Goal: Task Accomplishment & Management: Manage account settings

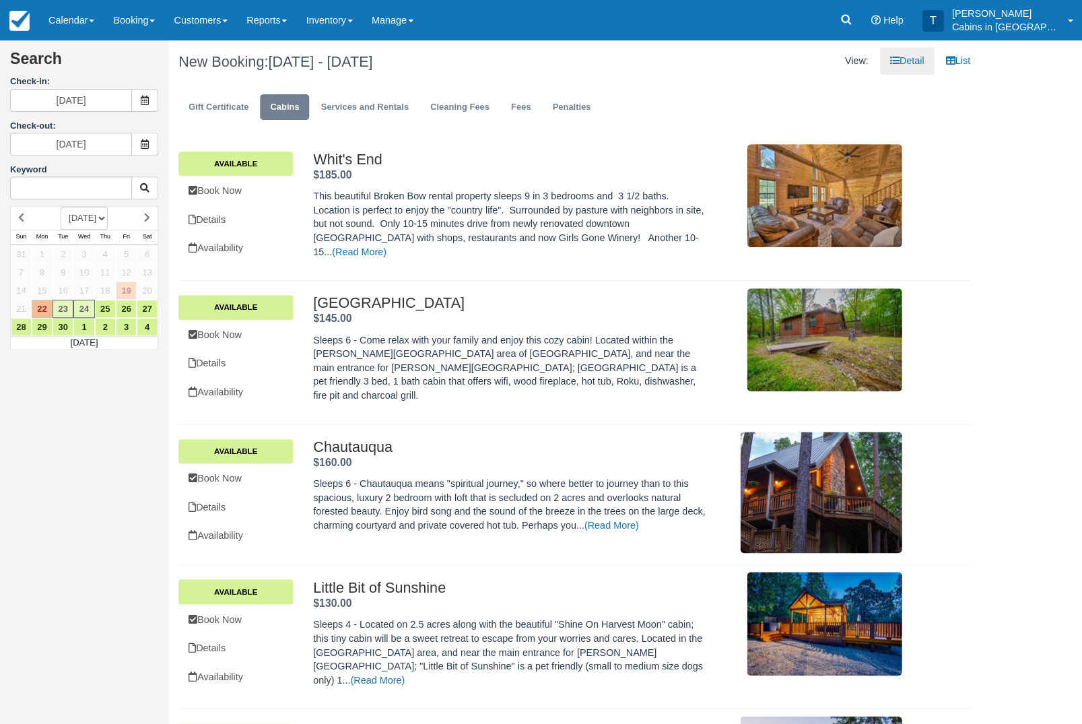
click at [842, 19] on link at bounding box center [845, 20] width 31 height 40
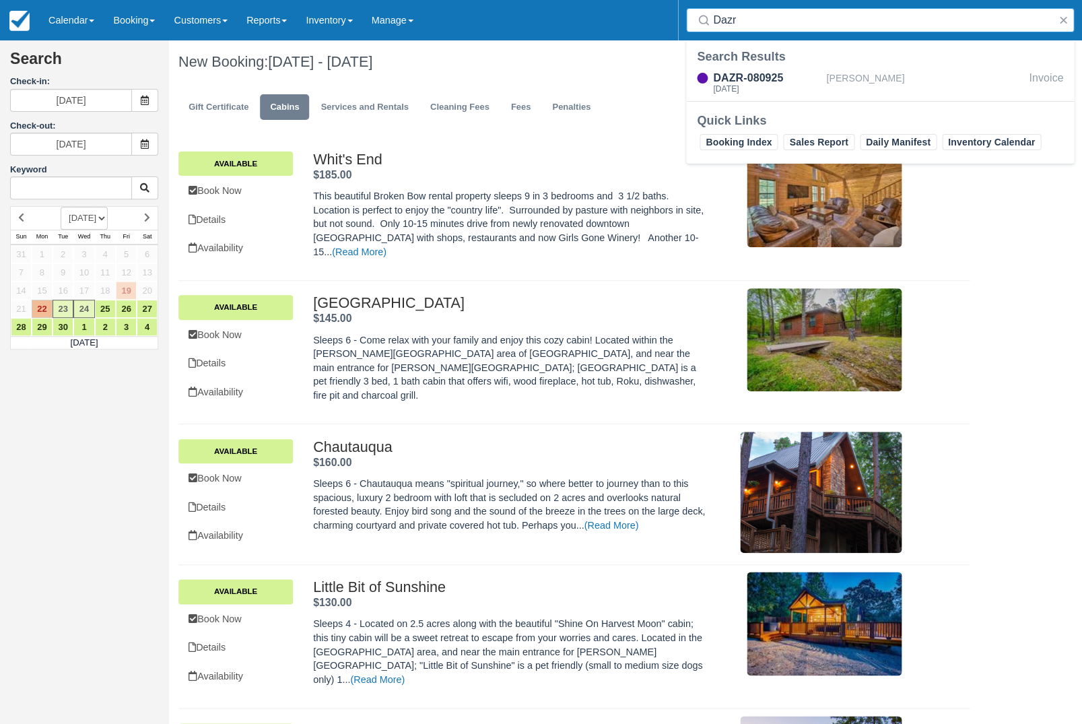
type input "Dazr"
click at [782, 63] on div "Search Results" at bounding box center [880, 56] width 366 height 16
click at [779, 80] on div "DAZR-080925" at bounding box center [767, 78] width 108 height 16
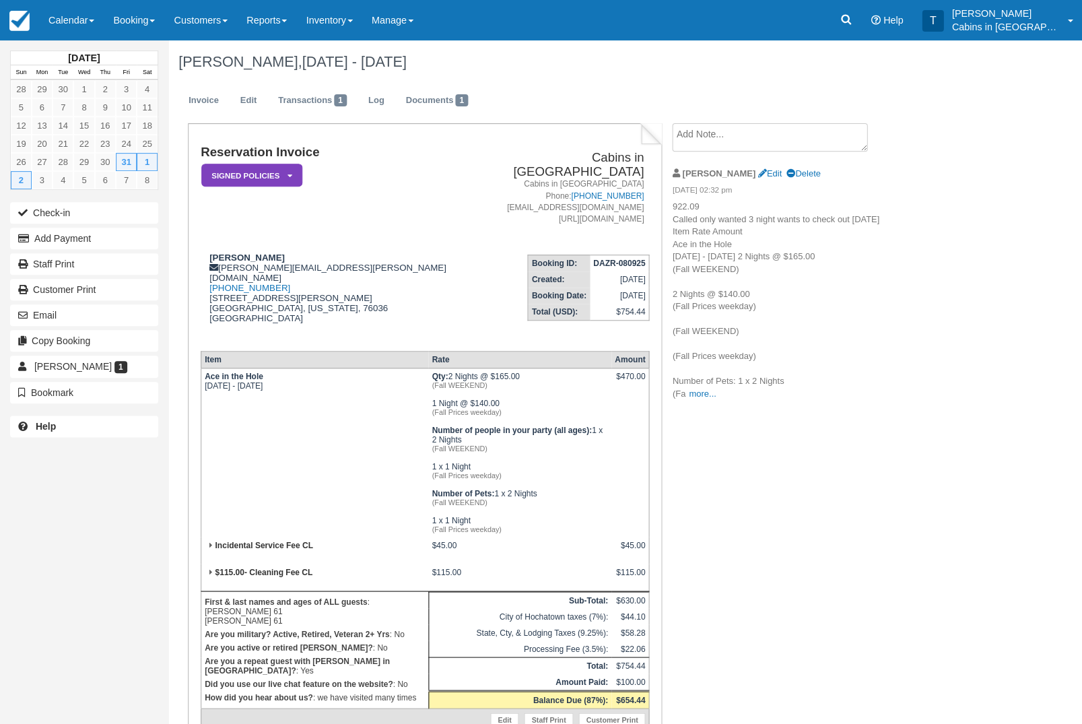
click at [259, 96] on link "Edit" at bounding box center [248, 101] width 36 height 26
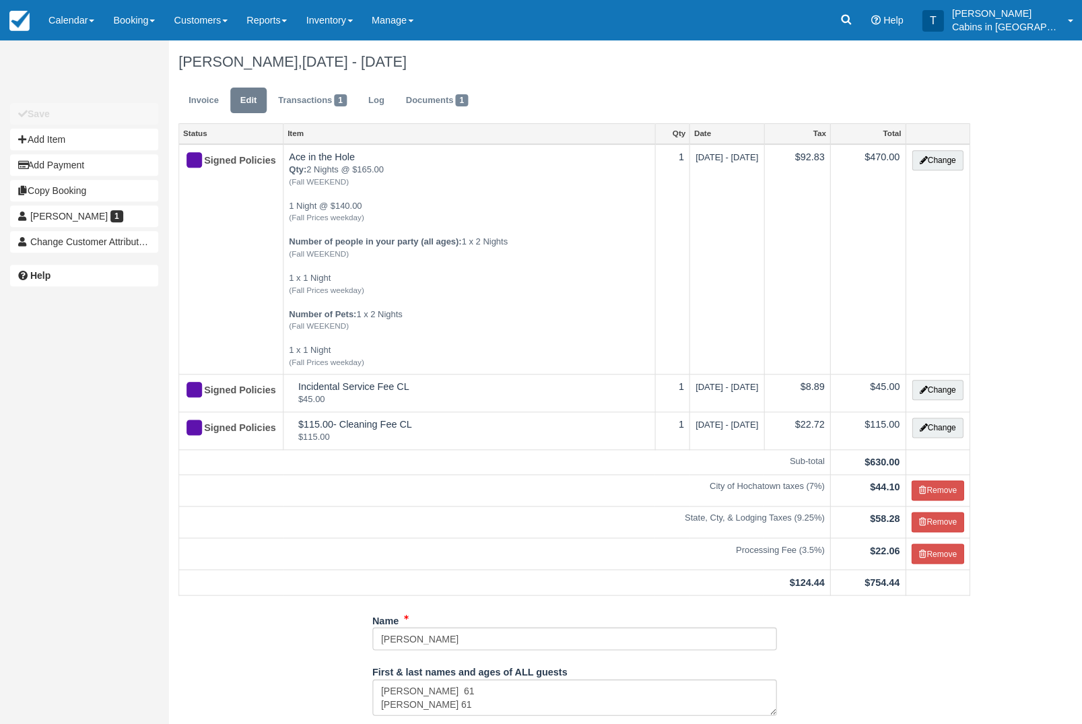
click at [948, 161] on button "Change" at bounding box center [937, 160] width 51 height 20
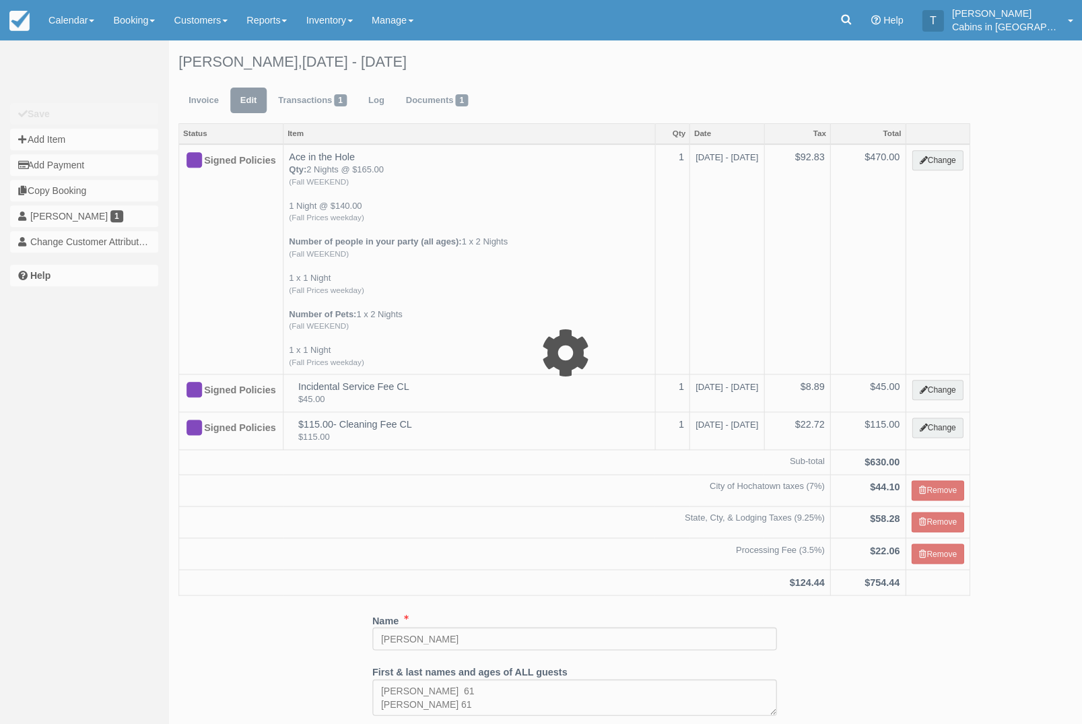
select select "1"
type input "470.00"
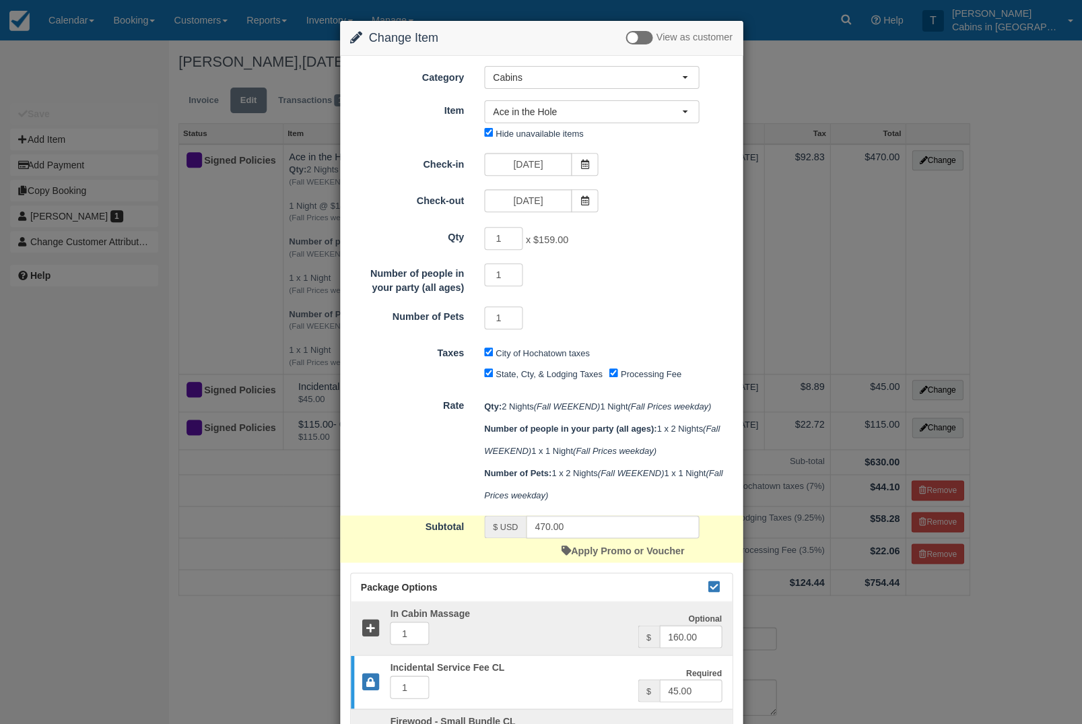
click at [583, 164] on icon at bounding box center [584, 164] width 9 height 9
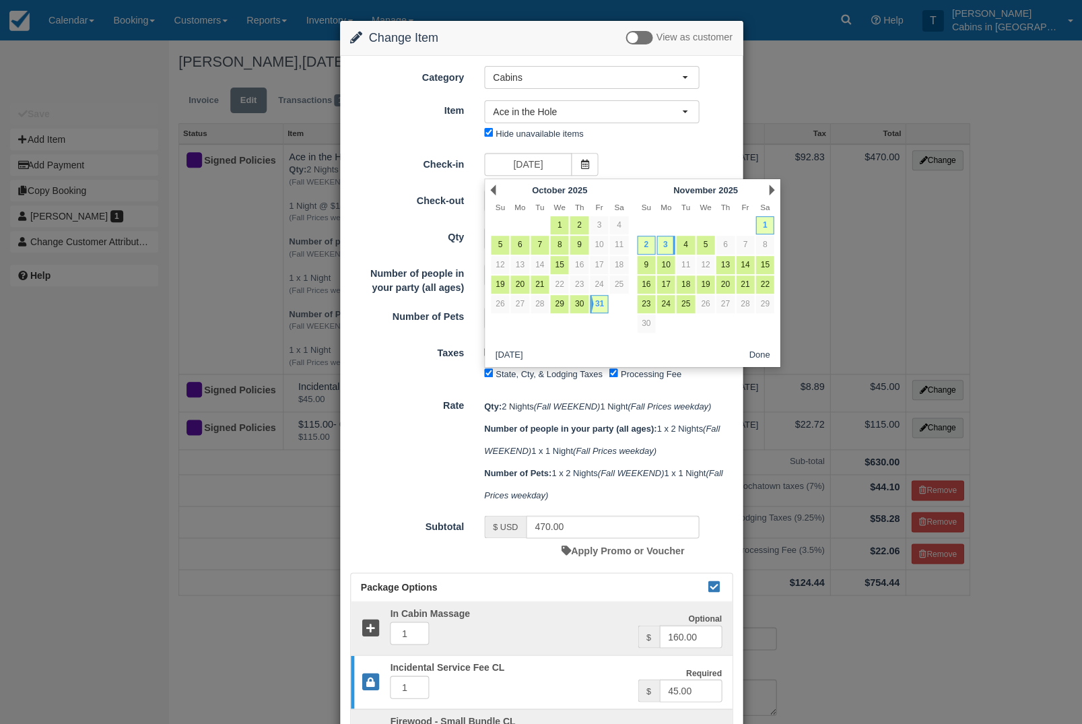
click at [503, 240] on link "5" at bounding box center [500, 245] width 18 height 18
type input "10/05/25"
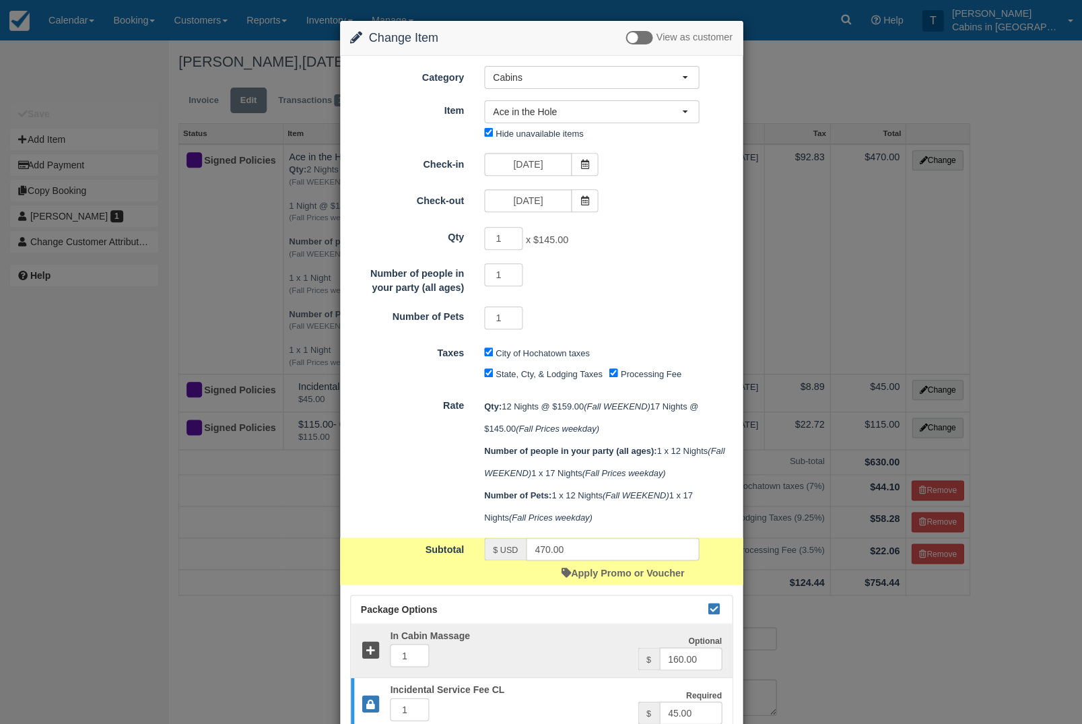
type input "4373.00"
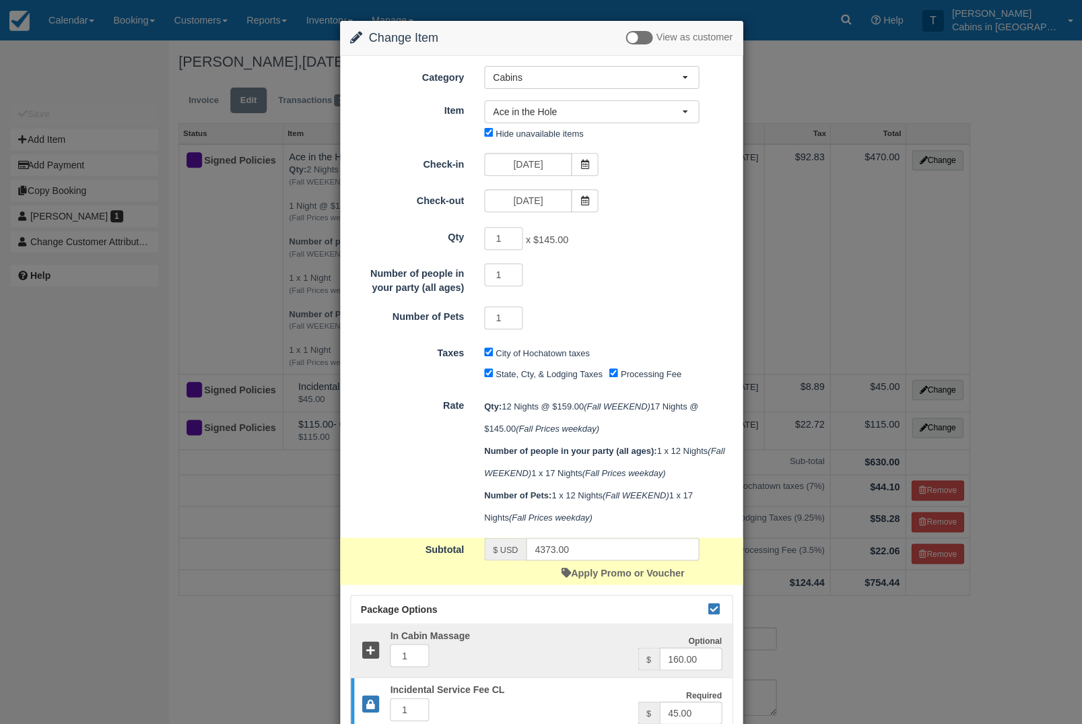
click at [588, 201] on icon at bounding box center [584, 200] width 9 height 9
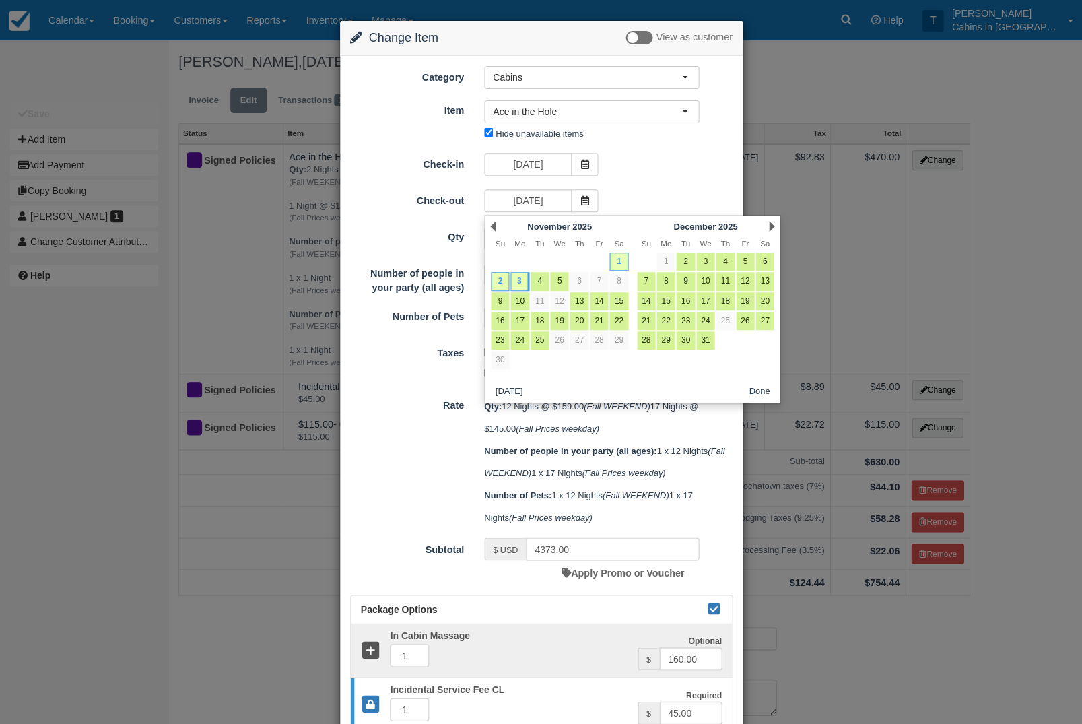
click at [560, 280] on link "5" at bounding box center [559, 281] width 18 height 18
type input "11/05/25"
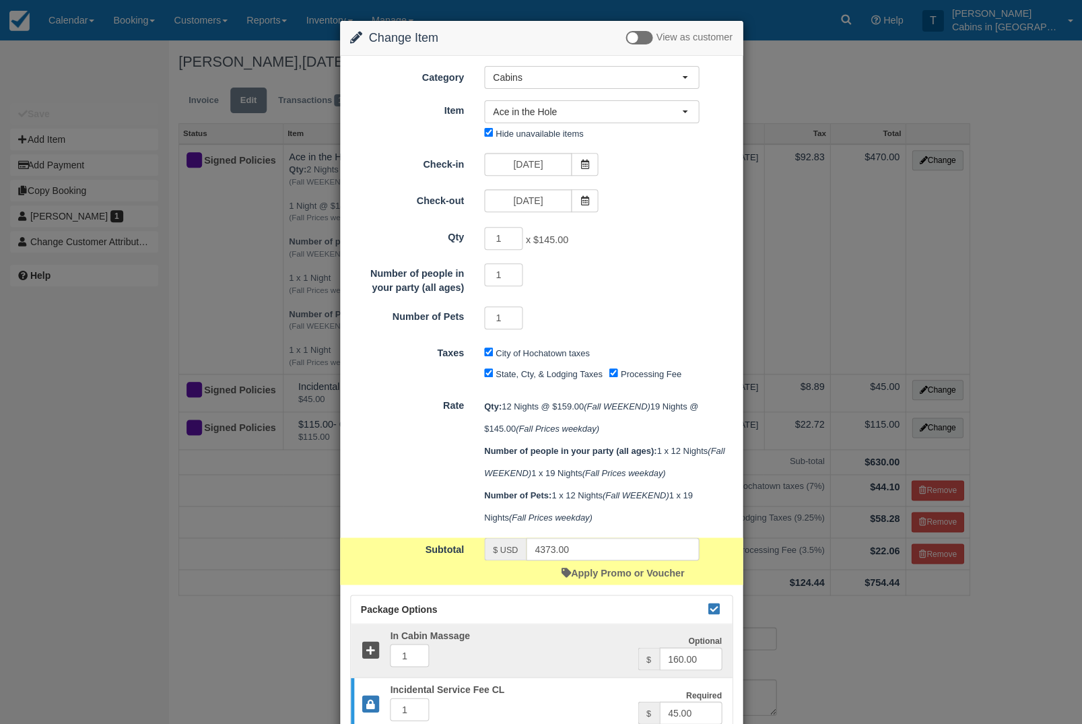
type input "4663.00"
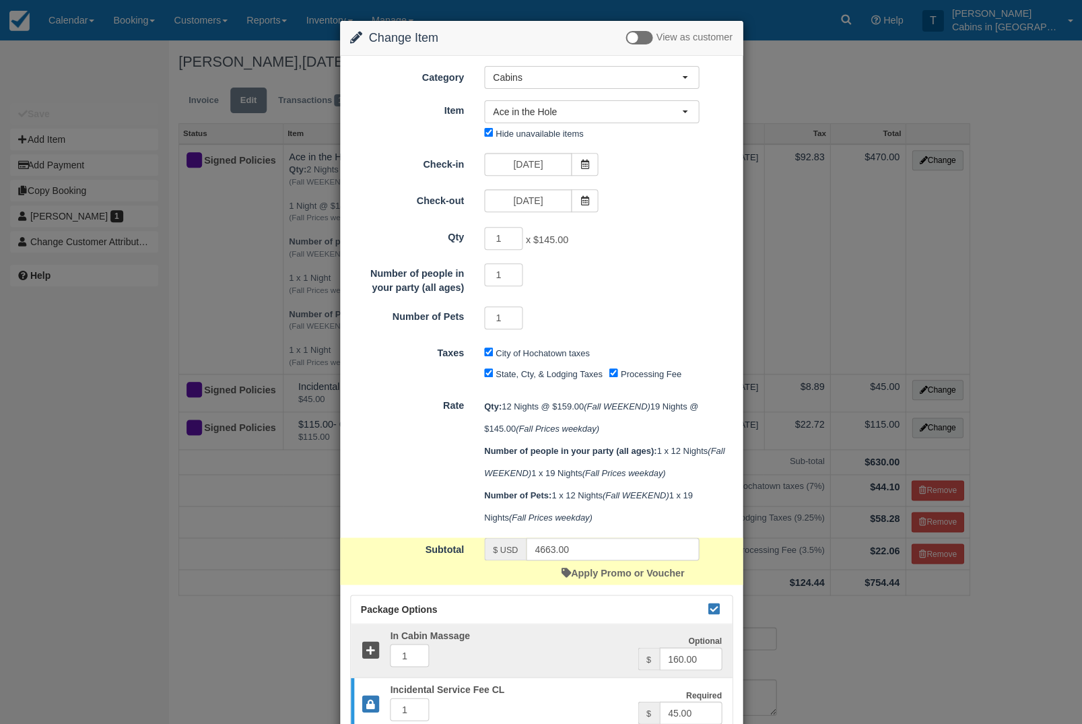
click at [588, 164] on icon at bounding box center [584, 164] width 9 height 9
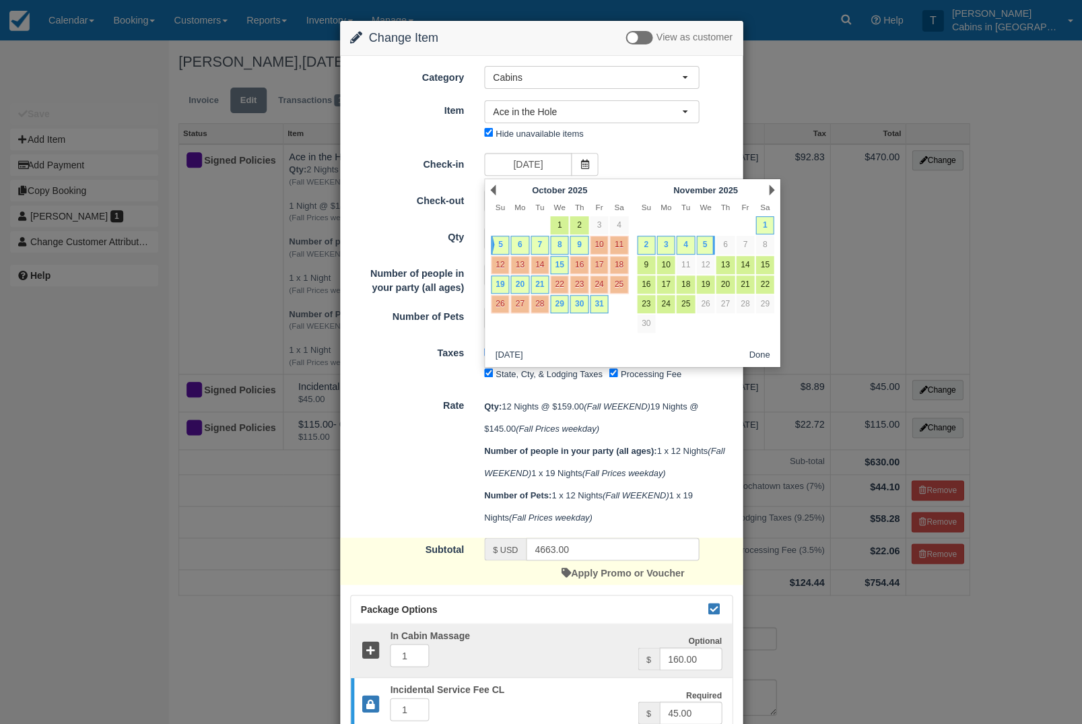
click at [588, 200] on th "Th" at bounding box center [579, 208] width 20 height 16
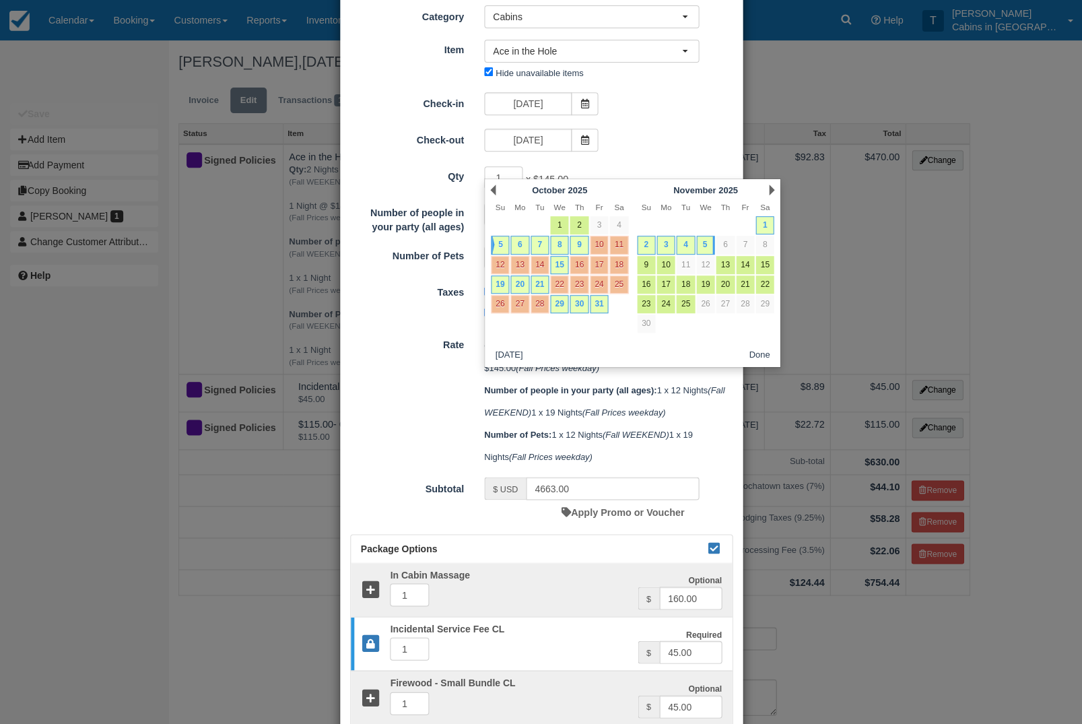
scroll to position [63, 0]
click at [580, 143] on icon at bounding box center [584, 137] width 9 height 9
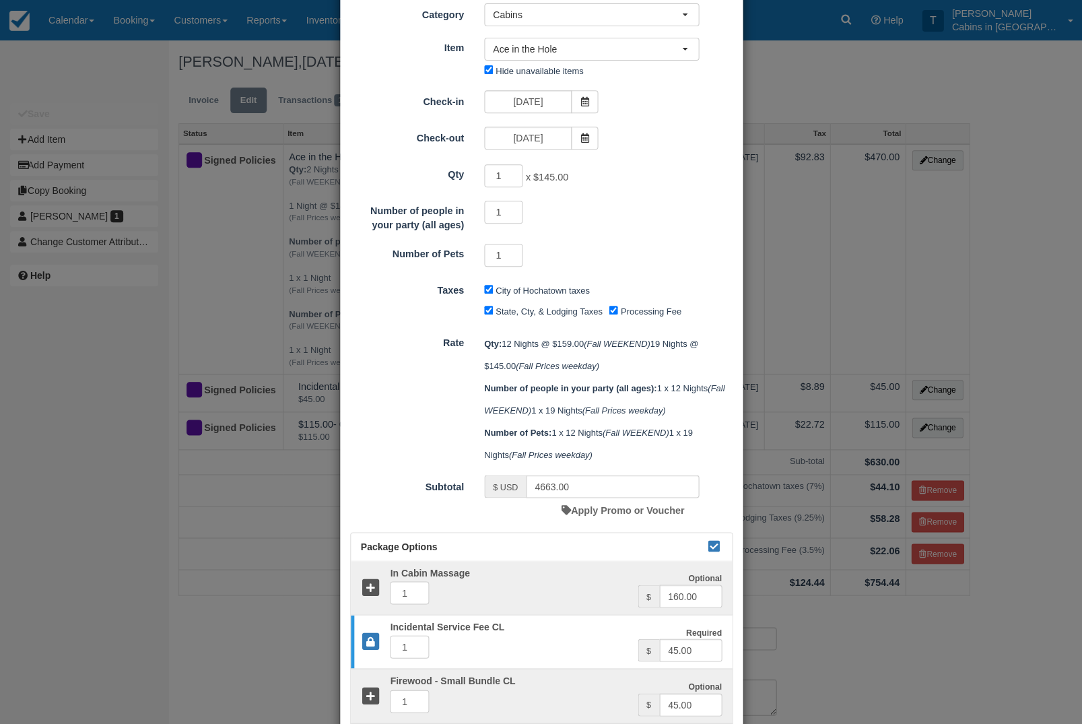
click at [586, 133] on span at bounding box center [584, 138] width 27 height 23
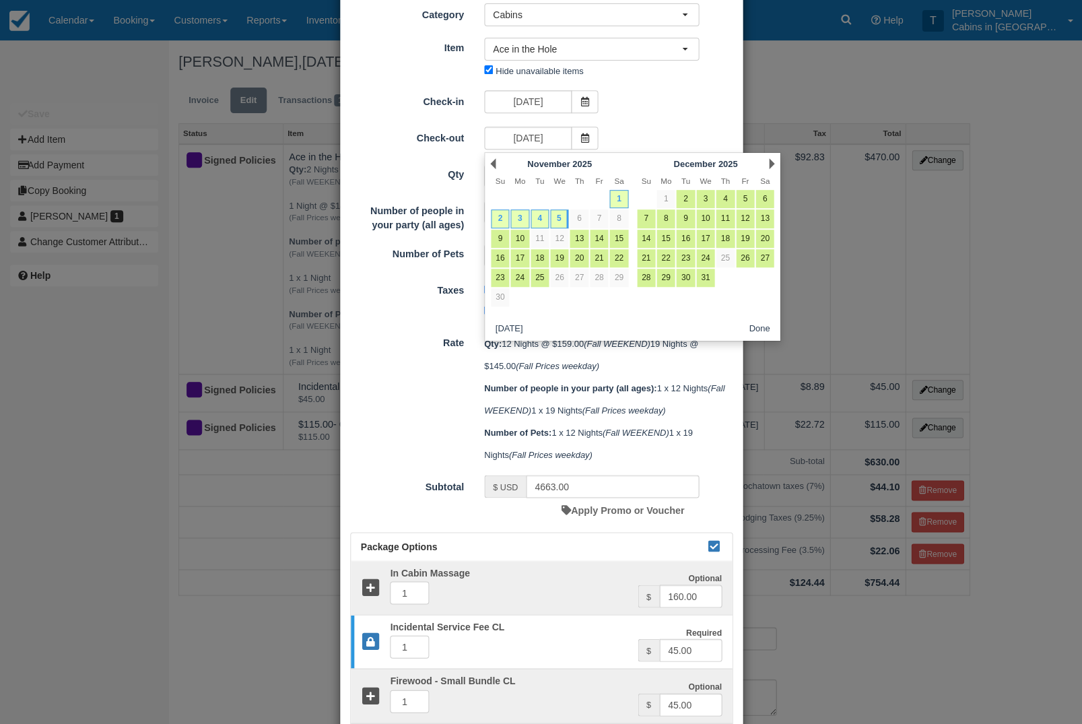
click at [562, 228] on link "5" at bounding box center [559, 218] width 18 height 18
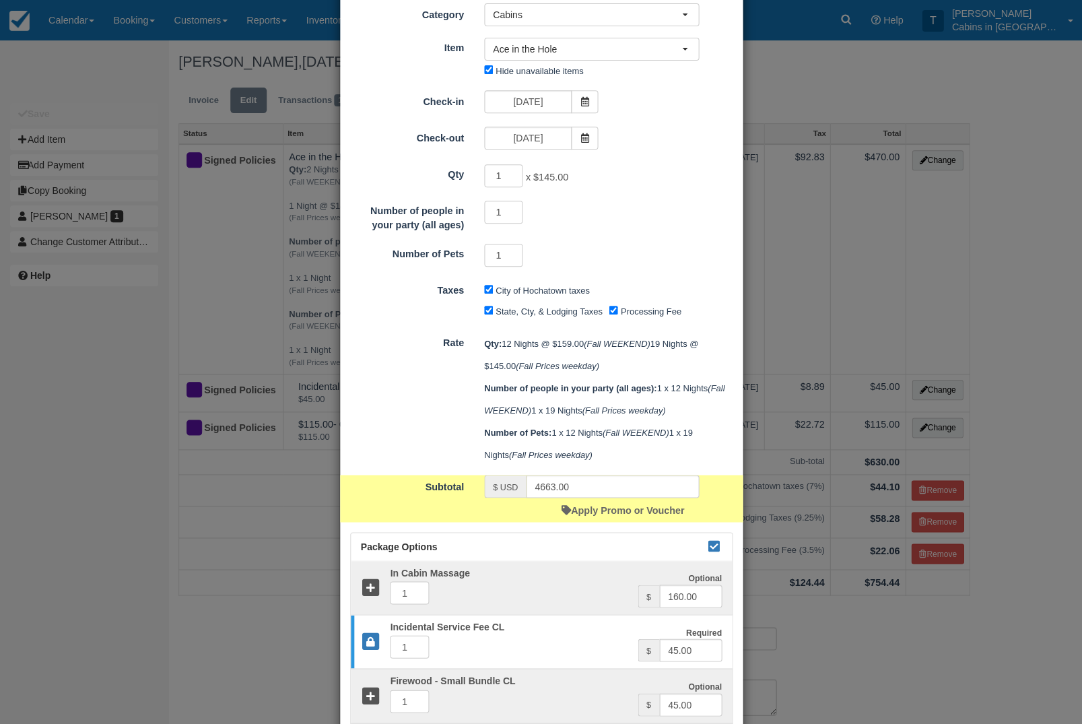
click at [583, 141] on icon at bounding box center [584, 137] width 9 height 9
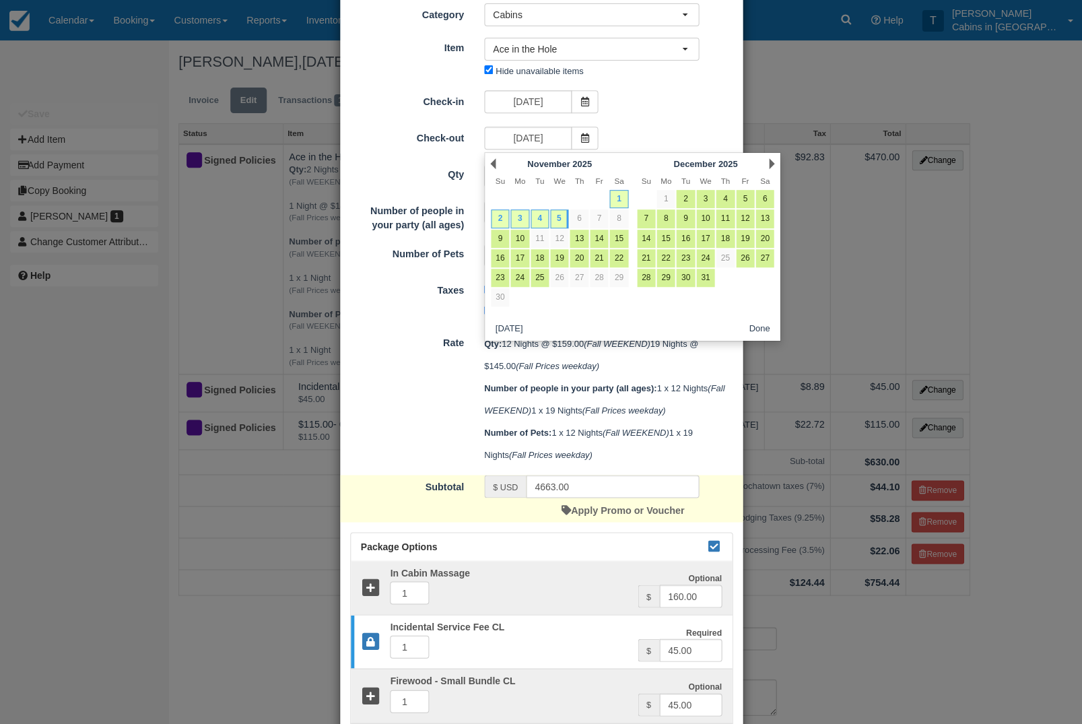
click at [494, 160] on link "Prev" at bounding box center [492, 163] width 5 height 11
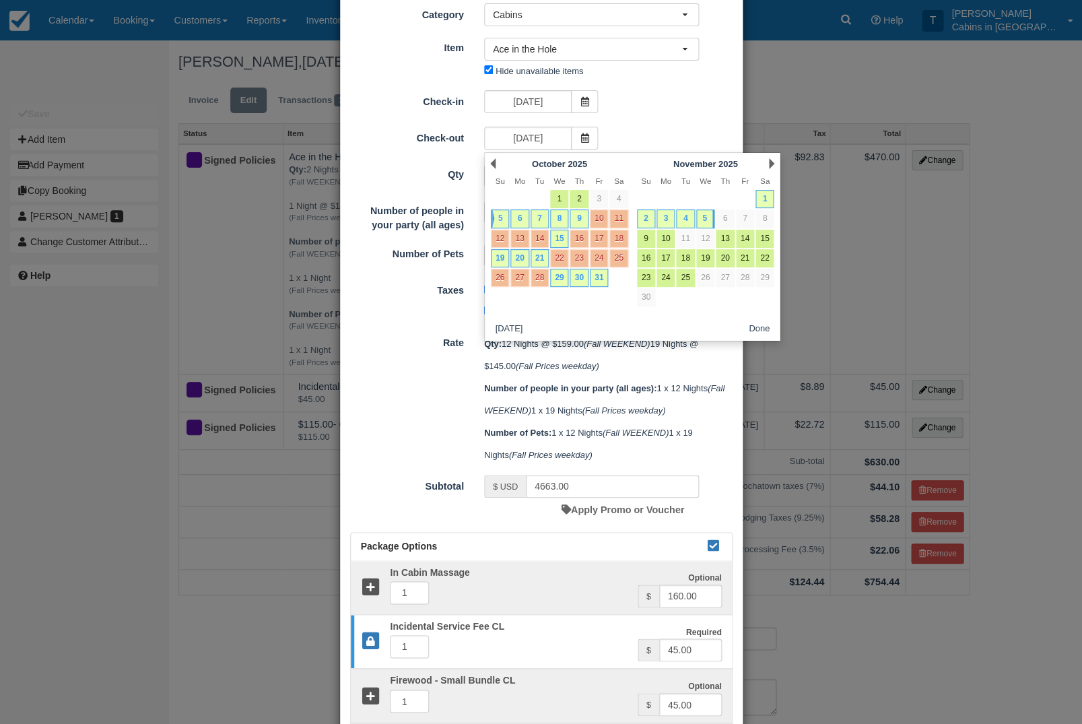
click at [501, 160] on div "Prev October 2025" at bounding box center [559, 163] width 146 height 19
click at [557, 225] on link "8" at bounding box center [559, 218] width 18 height 18
type input "10/08/25"
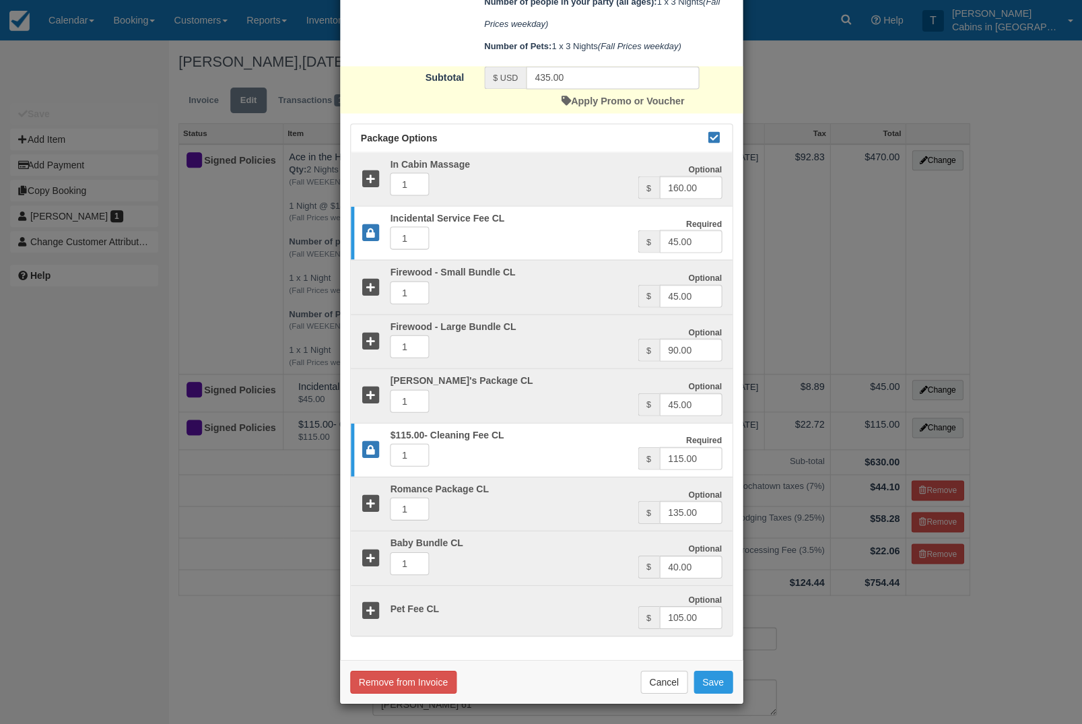
scroll to position [461, 0]
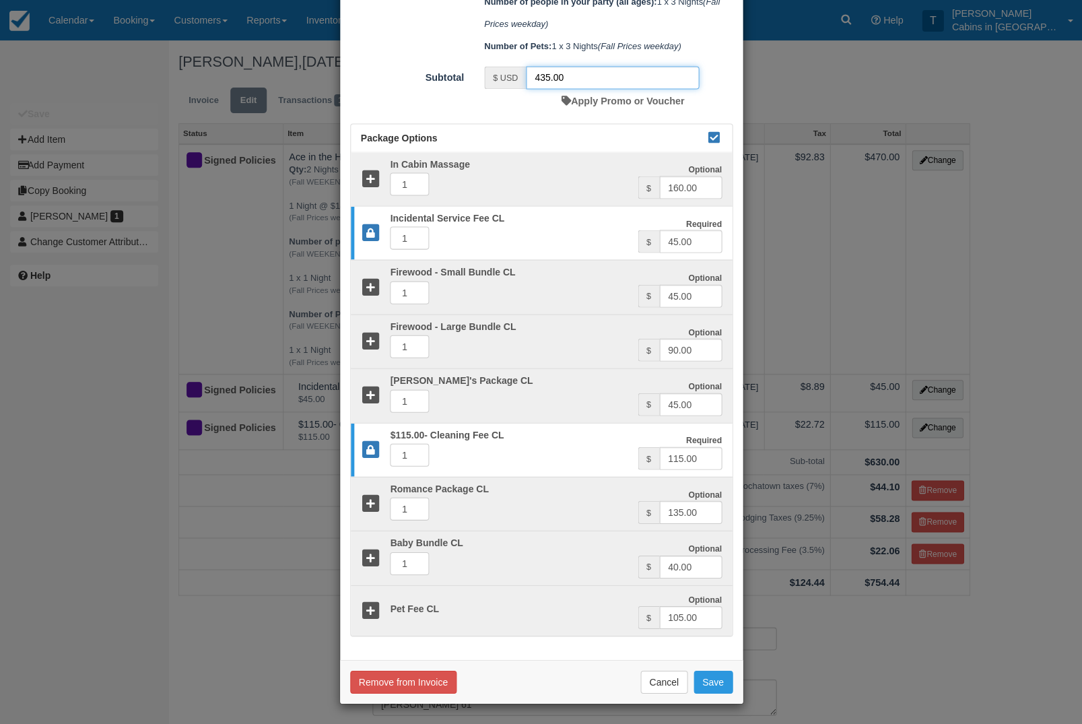
click at [589, 71] on input "435.00" at bounding box center [612, 77] width 173 height 23
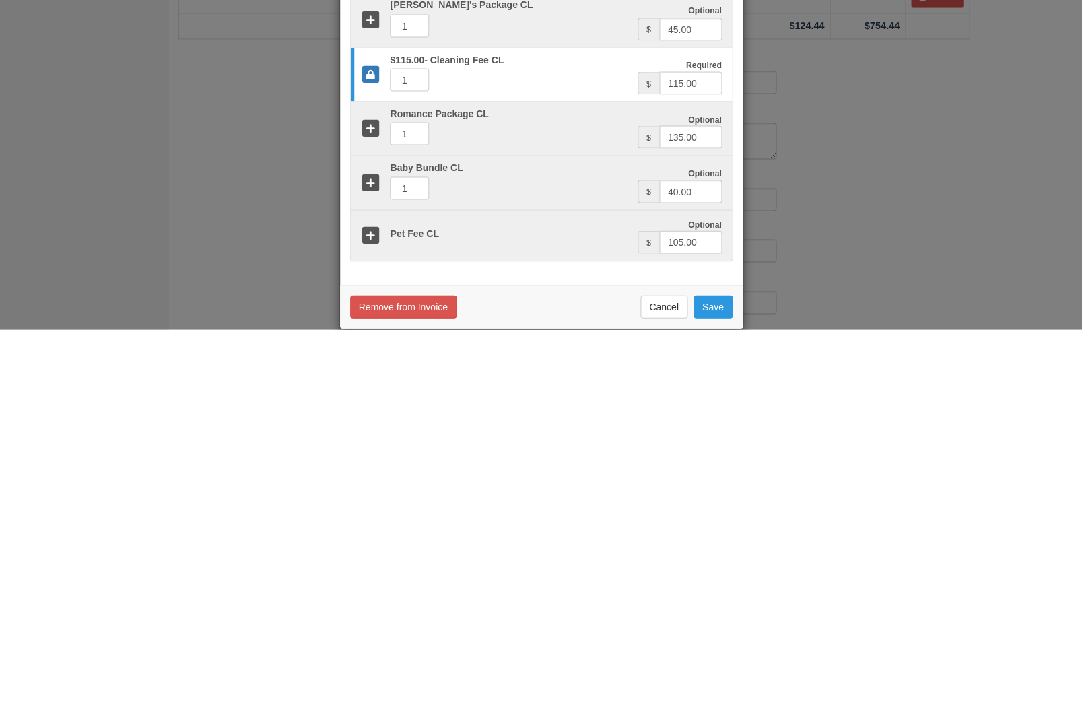
scroll to position [163, 0]
type input "470.00"
click at [731, 689] on button "Save" at bounding box center [712, 700] width 39 height 23
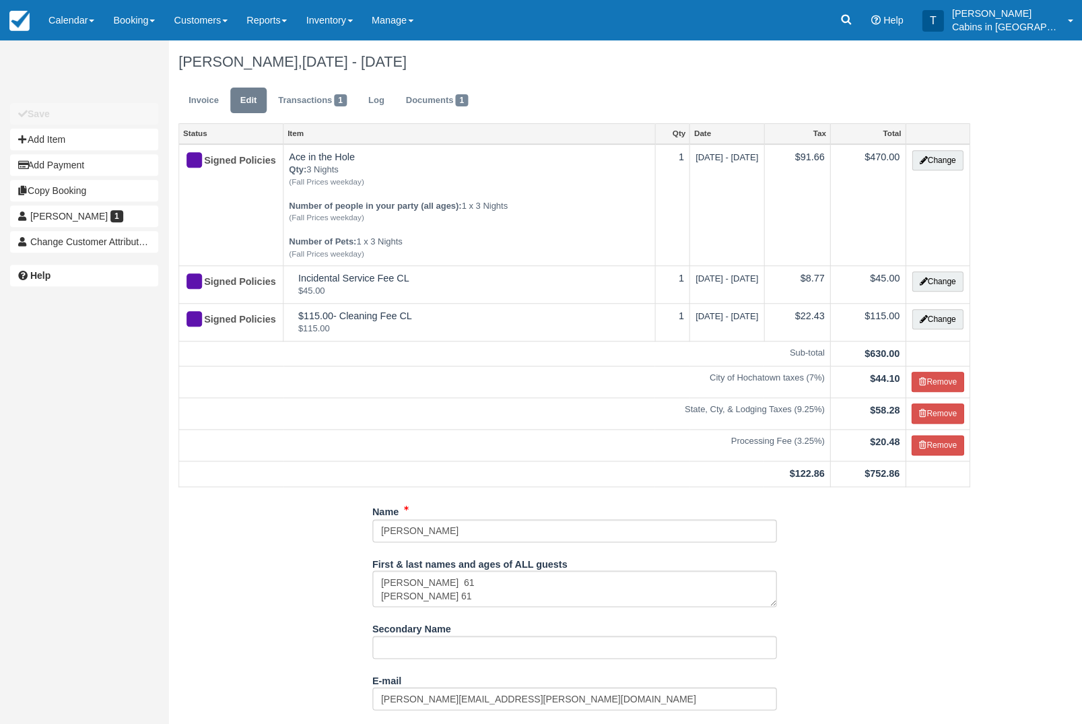
click at [212, 96] on link "Invoice" at bounding box center [203, 101] width 50 height 26
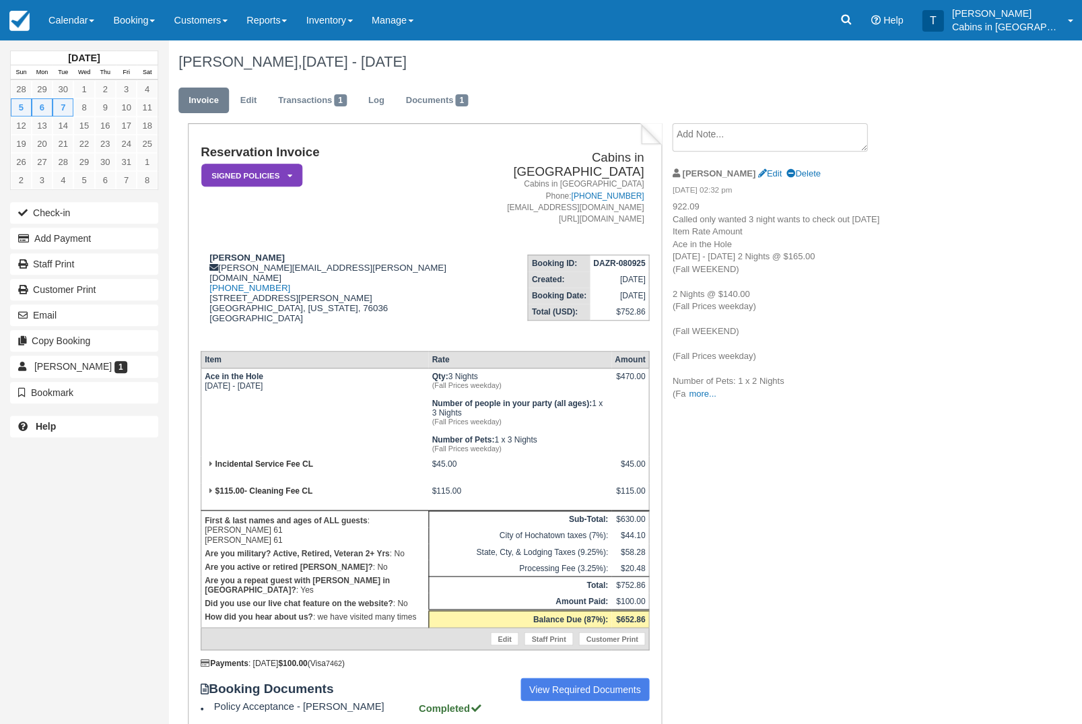
click at [134, 246] on button "Add Payment" at bounding box center [84, 239] width 148 height 22
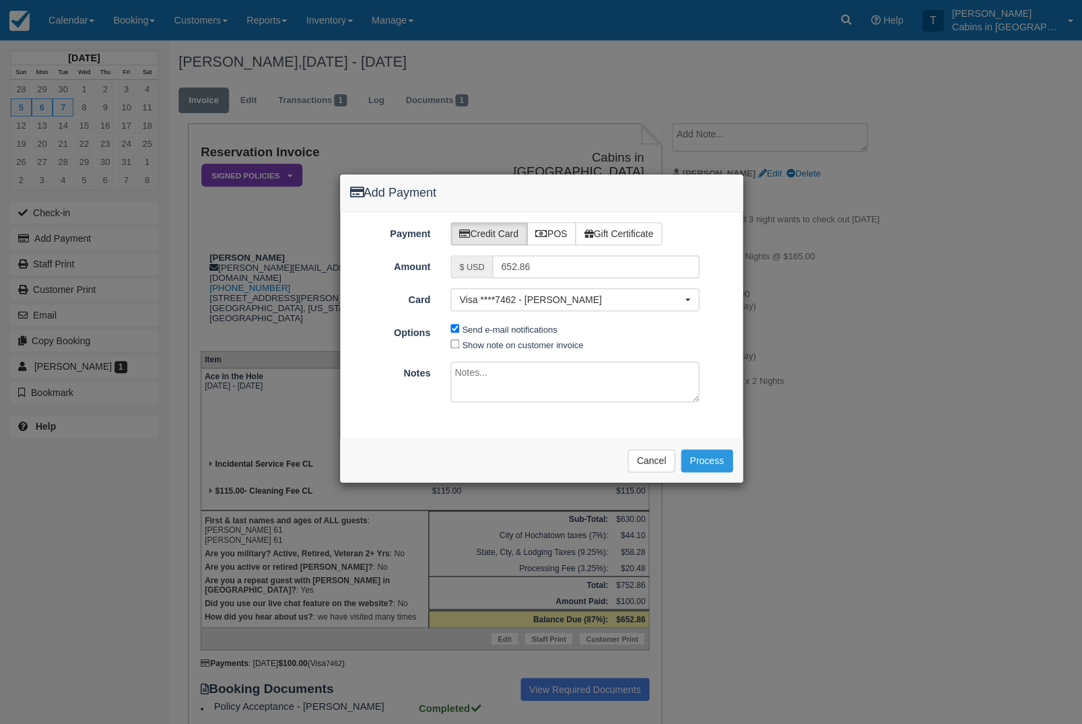
click at [716, 459] on button "Process" at bounding box center [707, 460] width 52 height 23
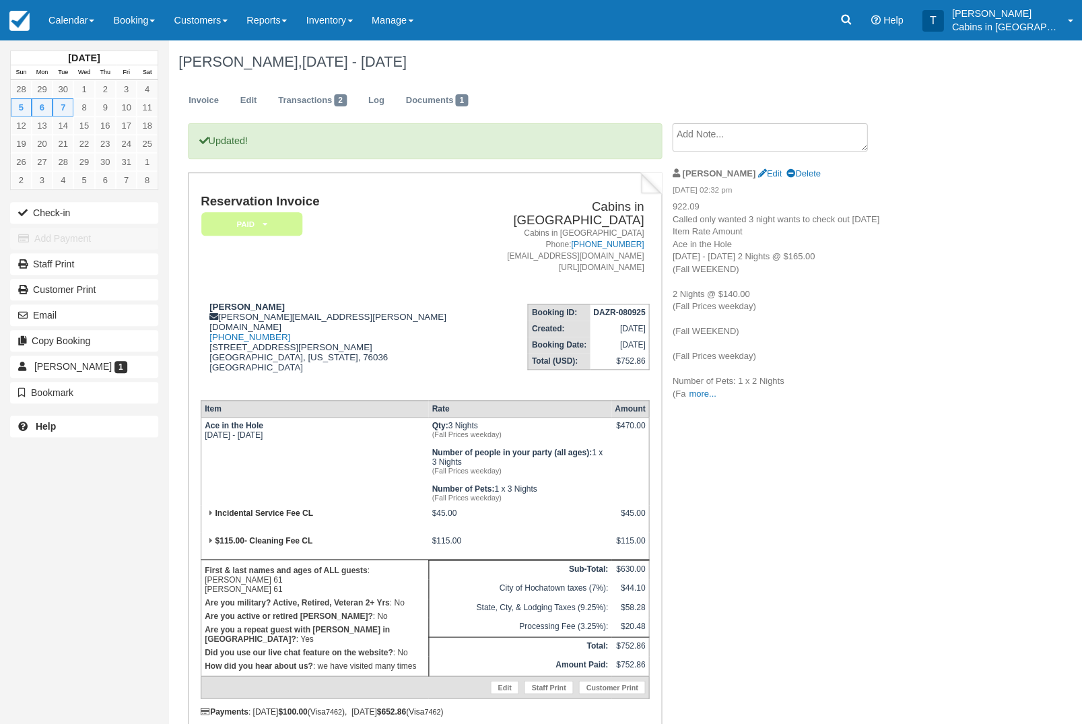
click at [276, 221] on em "Paid" at bounding box center [251, 224] width 101 height 24
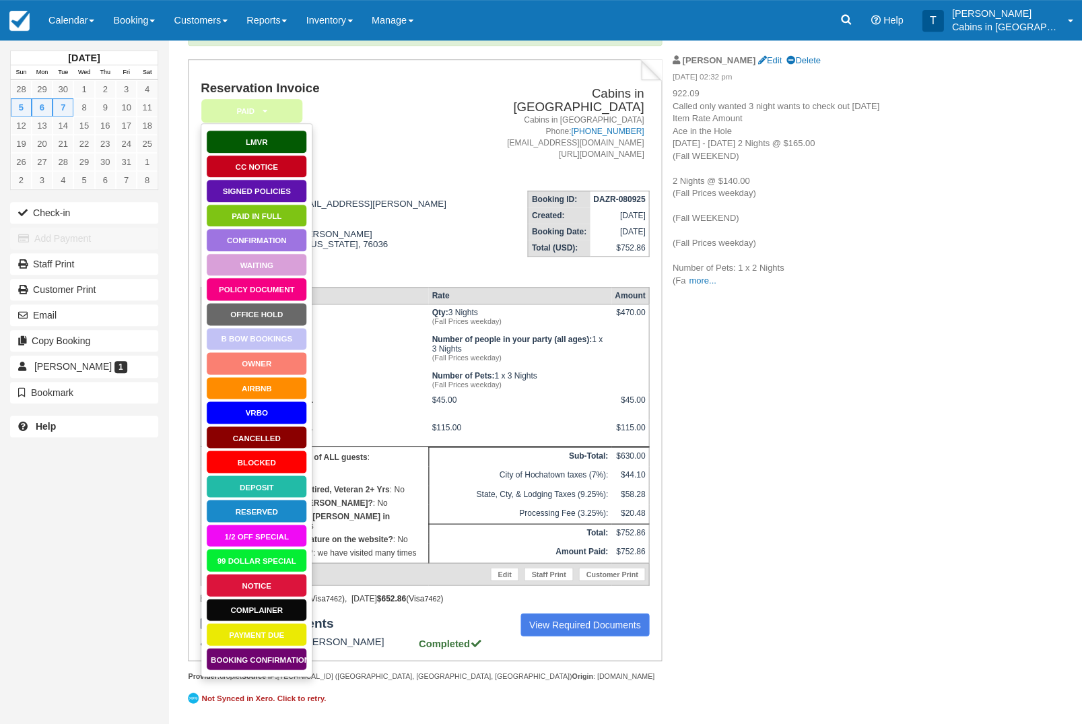
click at [279, 647] on link "Booking Confirmation" at bounding box center [256, 659] width 101 height 24
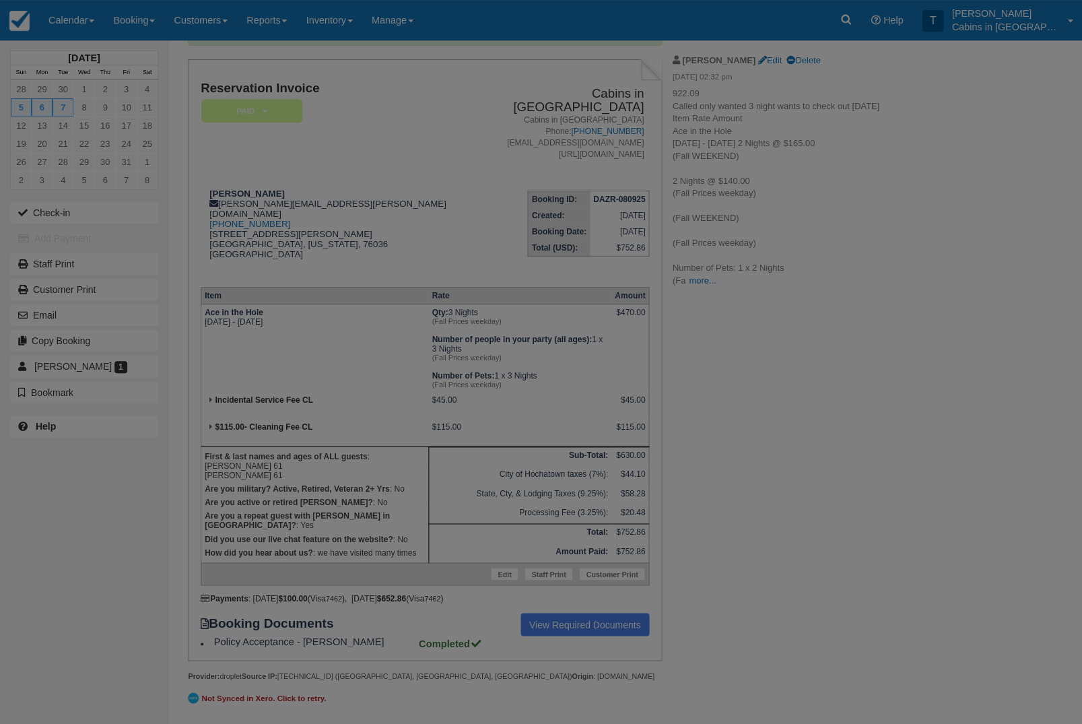
scroll to position [208, 0]
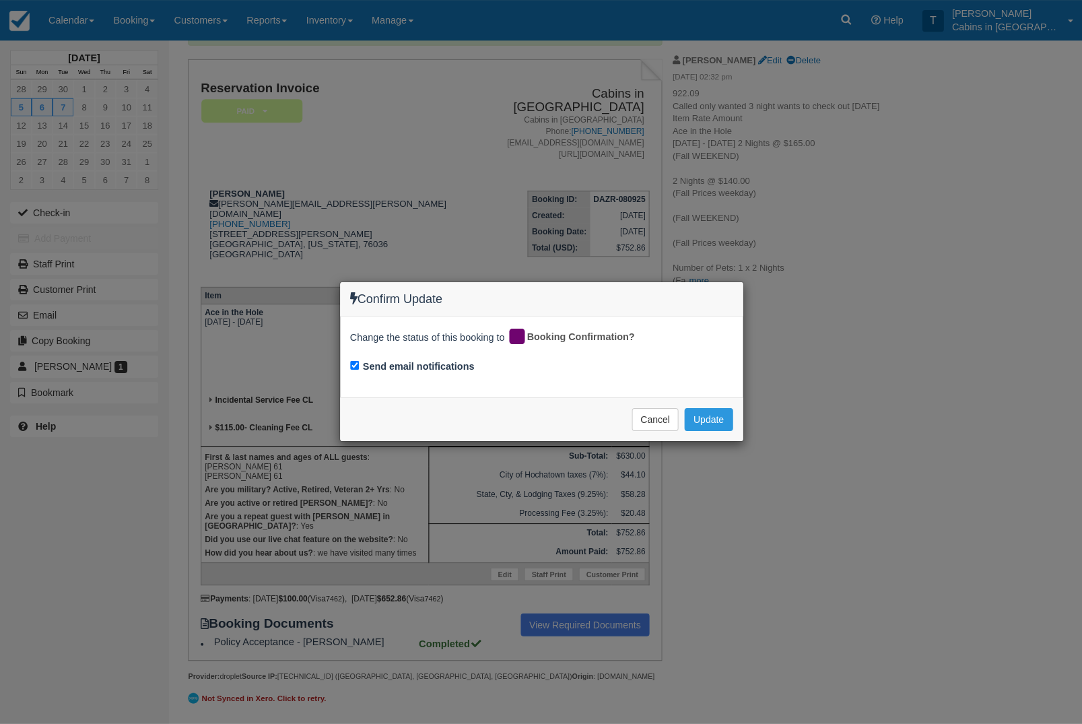
click at [712, 422] on button "Update" at bounding box center [708, 419] width 48 height 23
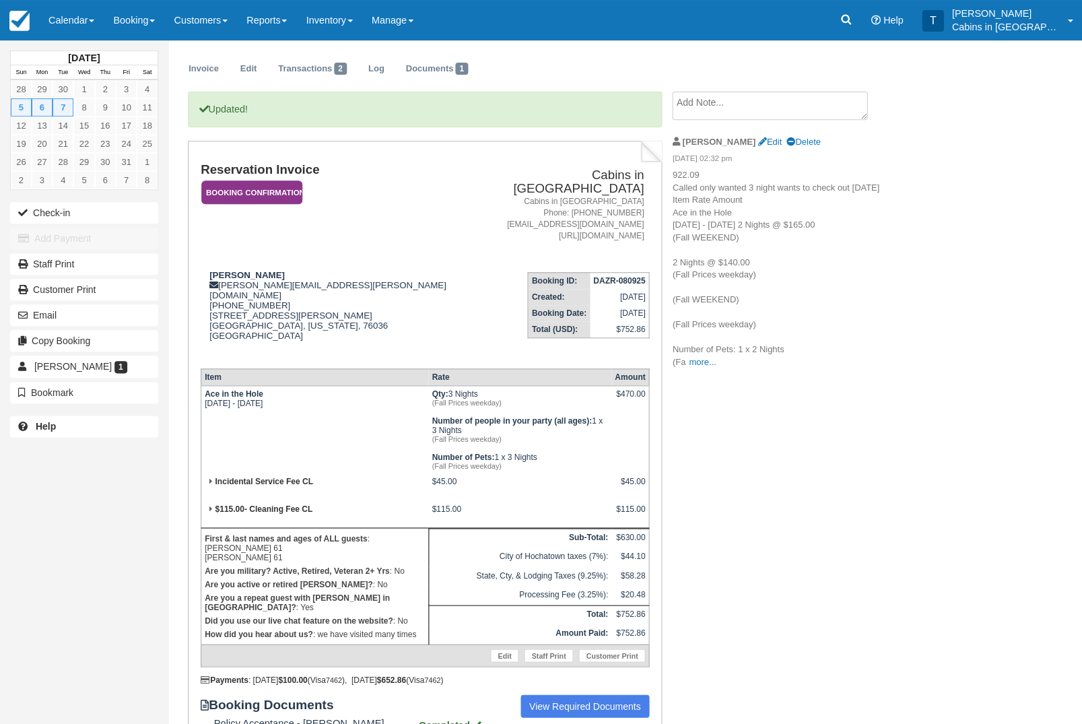
scroll to position [0, 0]
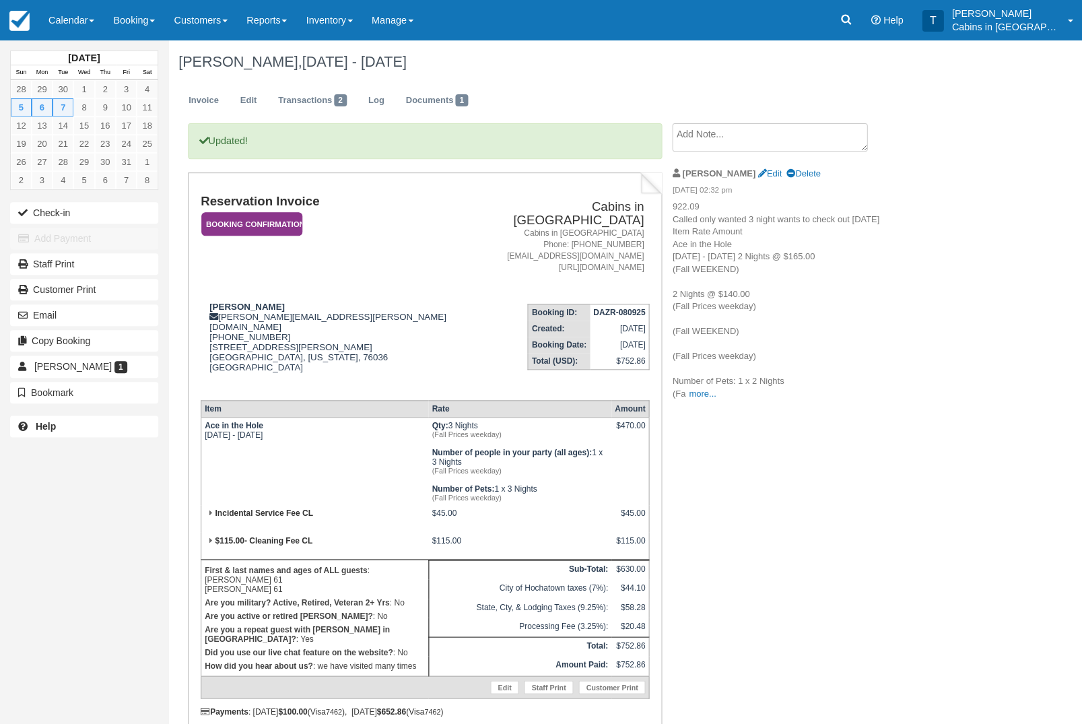
click at [287, 219] on em "Booking Confirmation" at bounding box center [251, 224] width 101 height 24
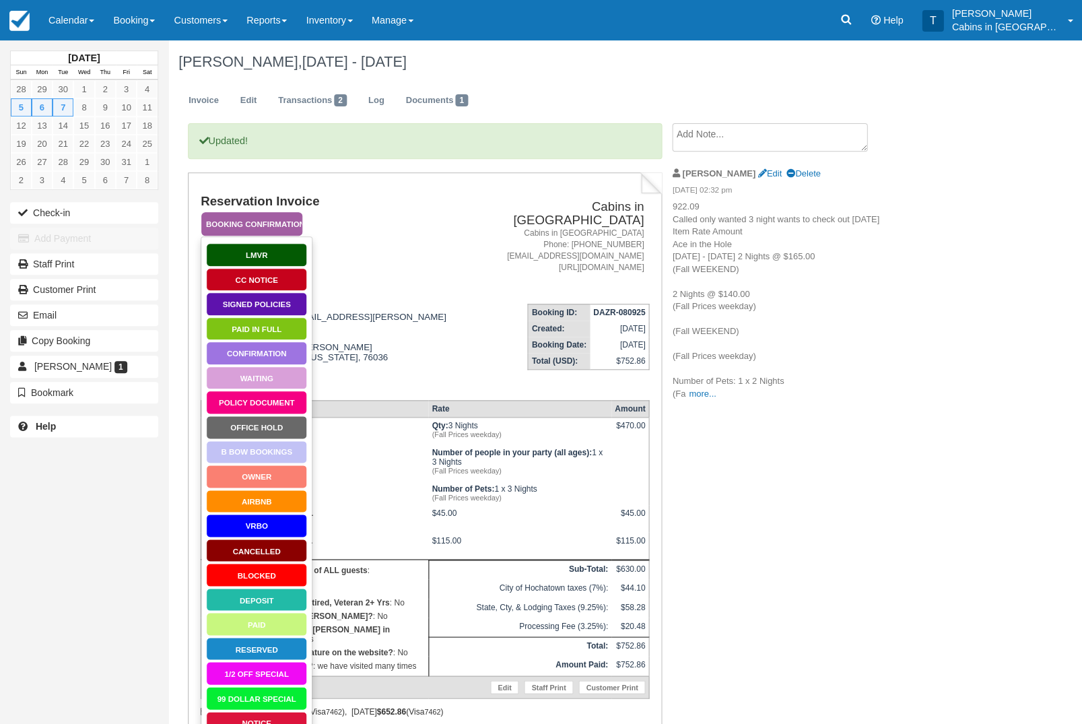
click at [708, 399] on link "more..." at bounding box center [702, 393] width 27 height 10
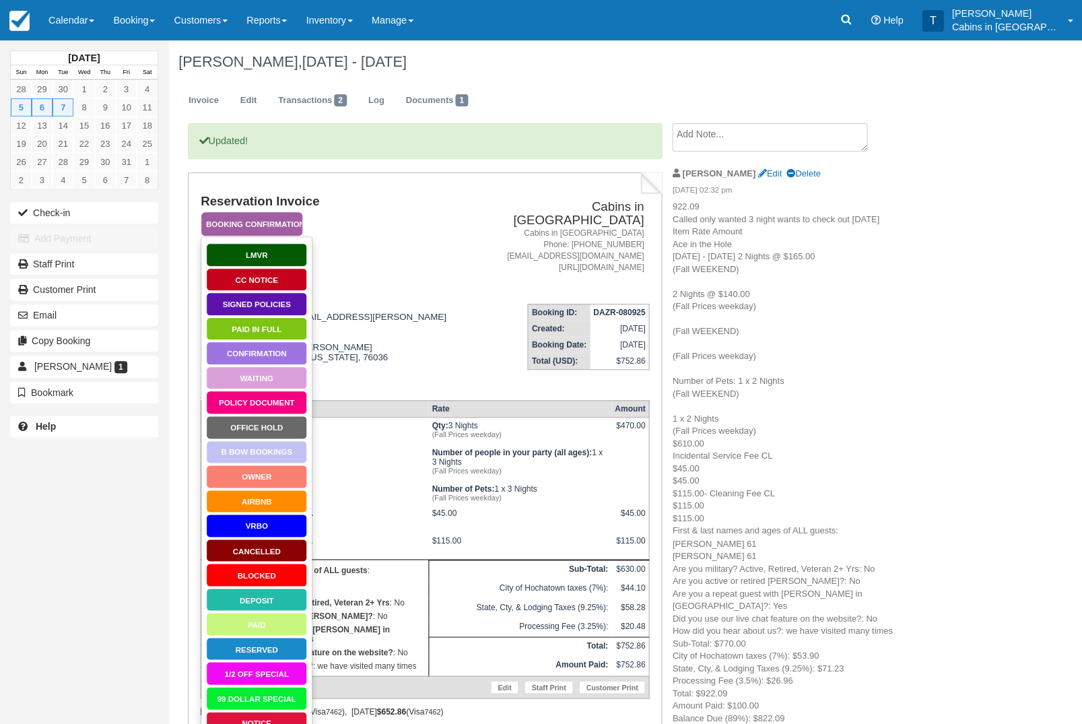
click at [804, 143] on textarea at bounding box center [769, 137] width 195 height 28
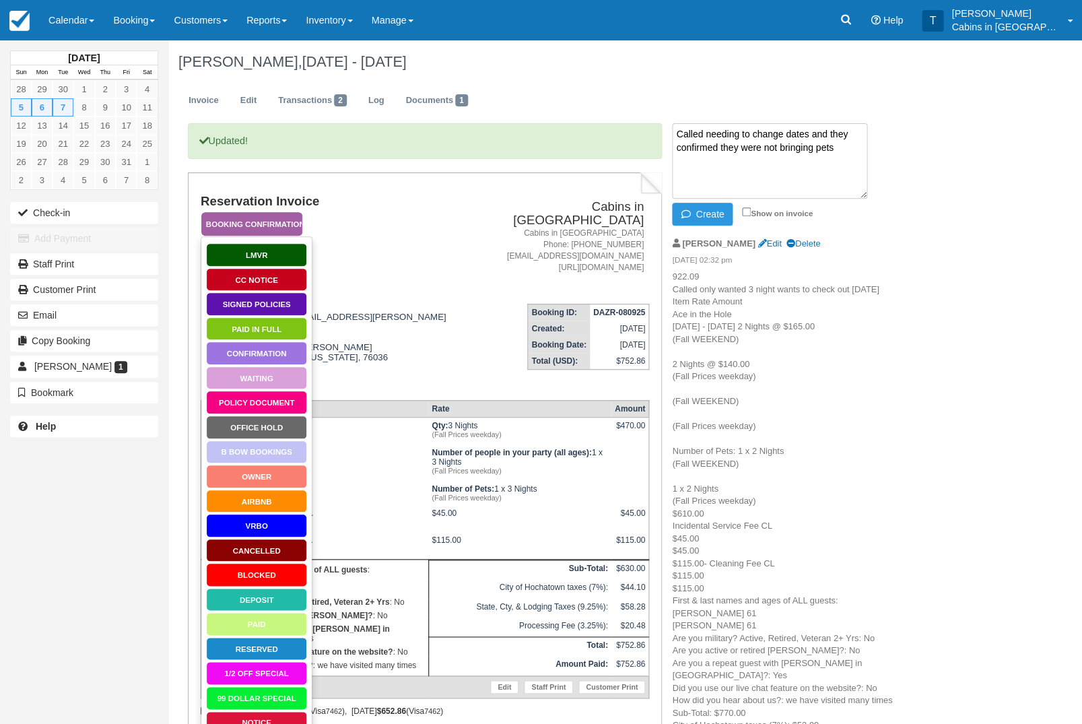
type textarea "Called needing to change dates and they confirmed they were not bringing pets"
click at [715, 217] on button "Create" at bounding box center [702, 214] width 61 height 23
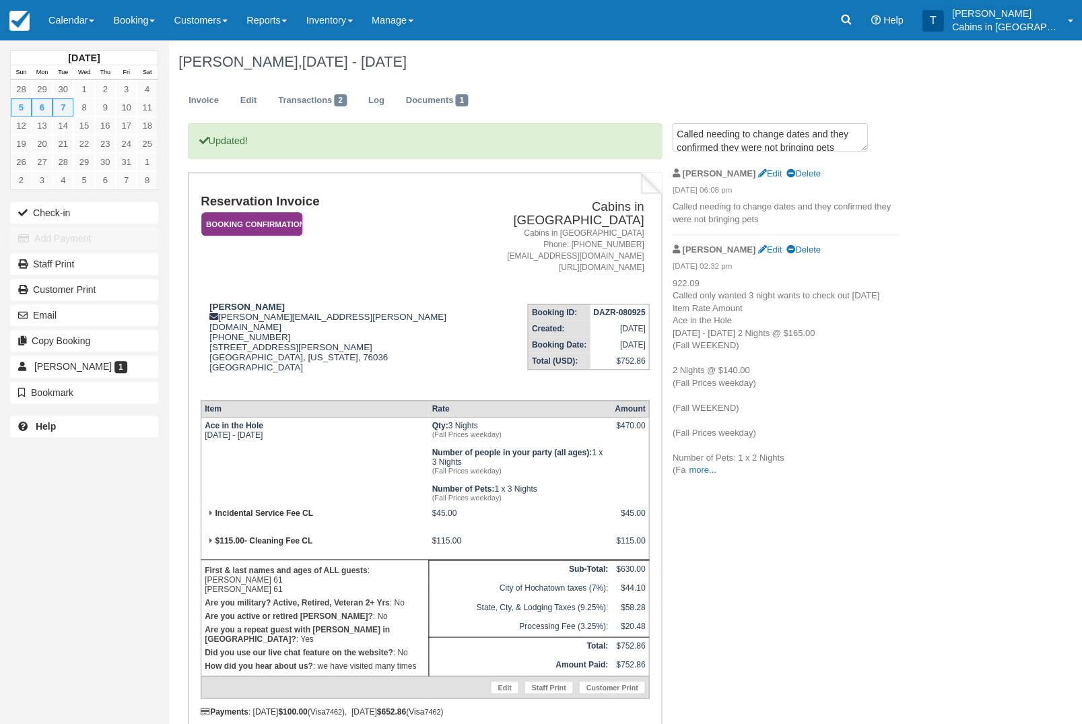
click at [76, 14] on link "Calendar" at bounding box center [71, 20] width 65 height 40
click at [122, 88] on link "Customer" at bounding box center [93, 86] width 106 height 28
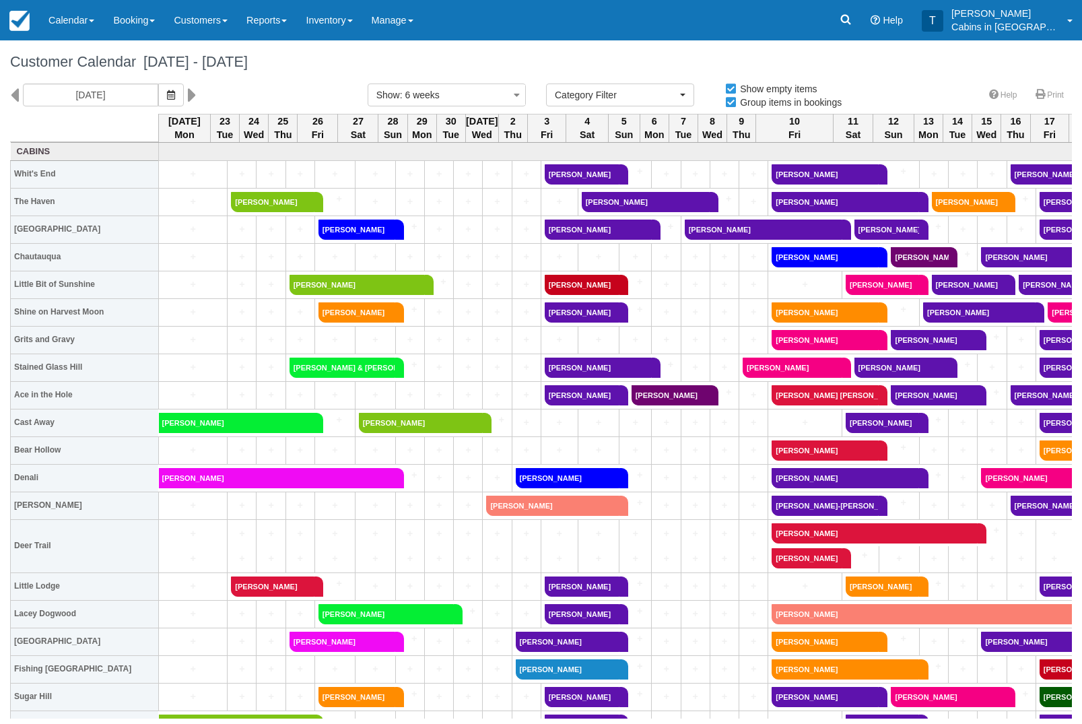
select select
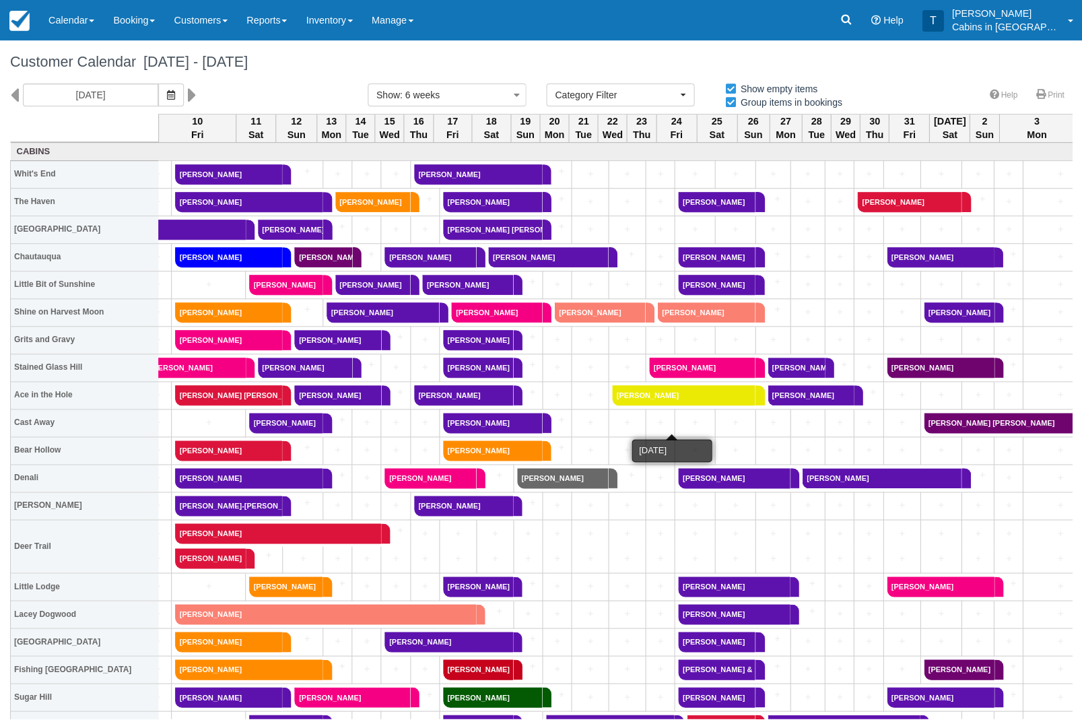
scroll to position [0, 596]
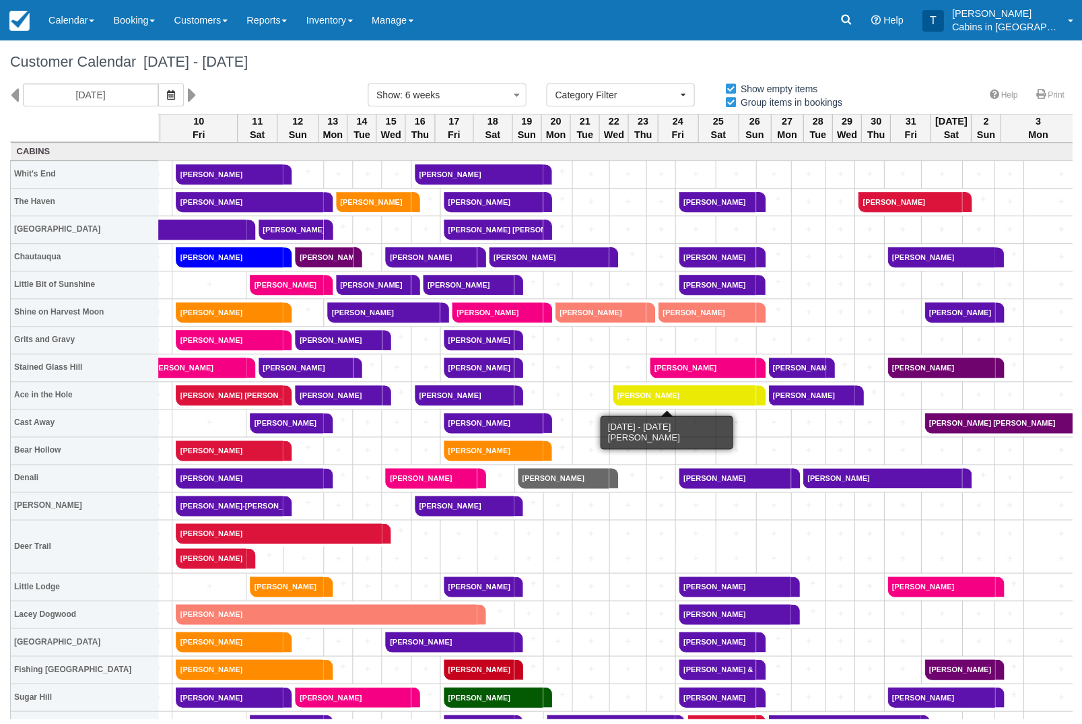
click at [685, 398] on link "Jessica Brown" at bounding box center [684, 395] width 143 height 20
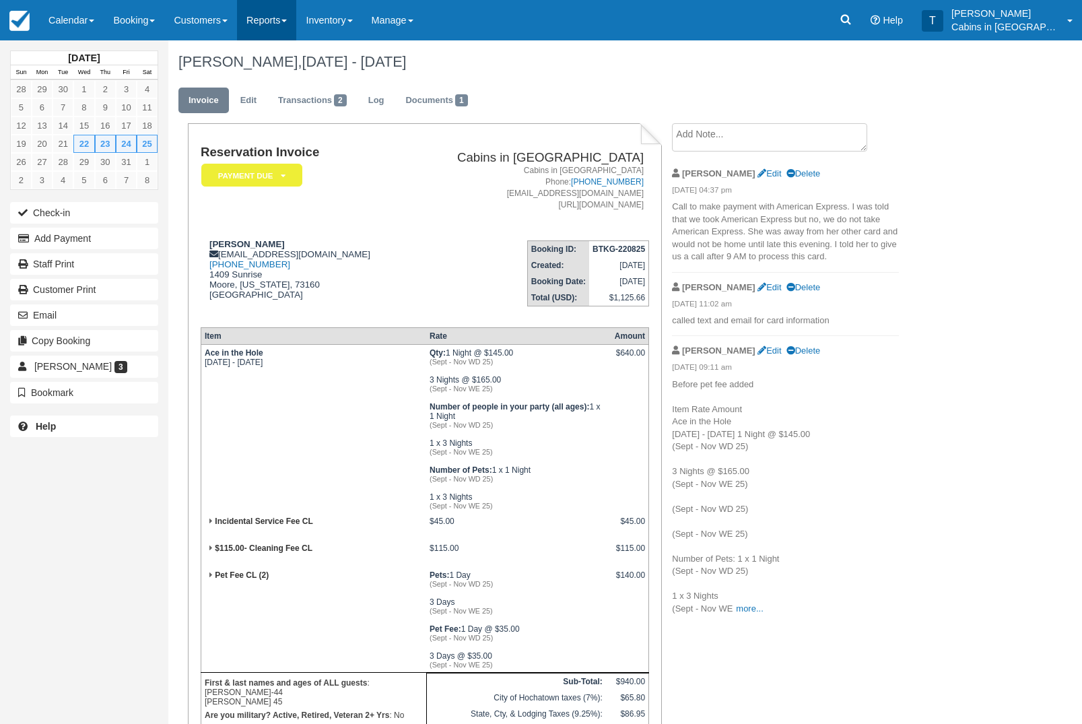
click at [296, 24] on link "Reports" at bounding box center [266, 20] width 59 height 40
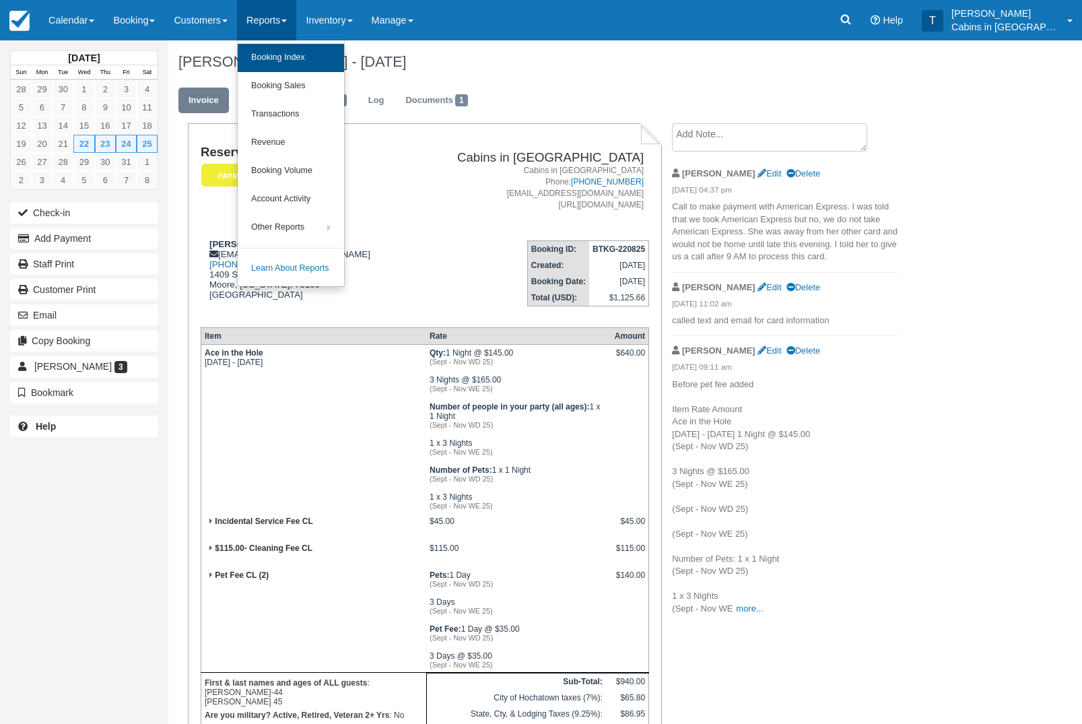
click at [327, 46] on link "Booking Index" at bounding box center [291, 58] width 106 height 28
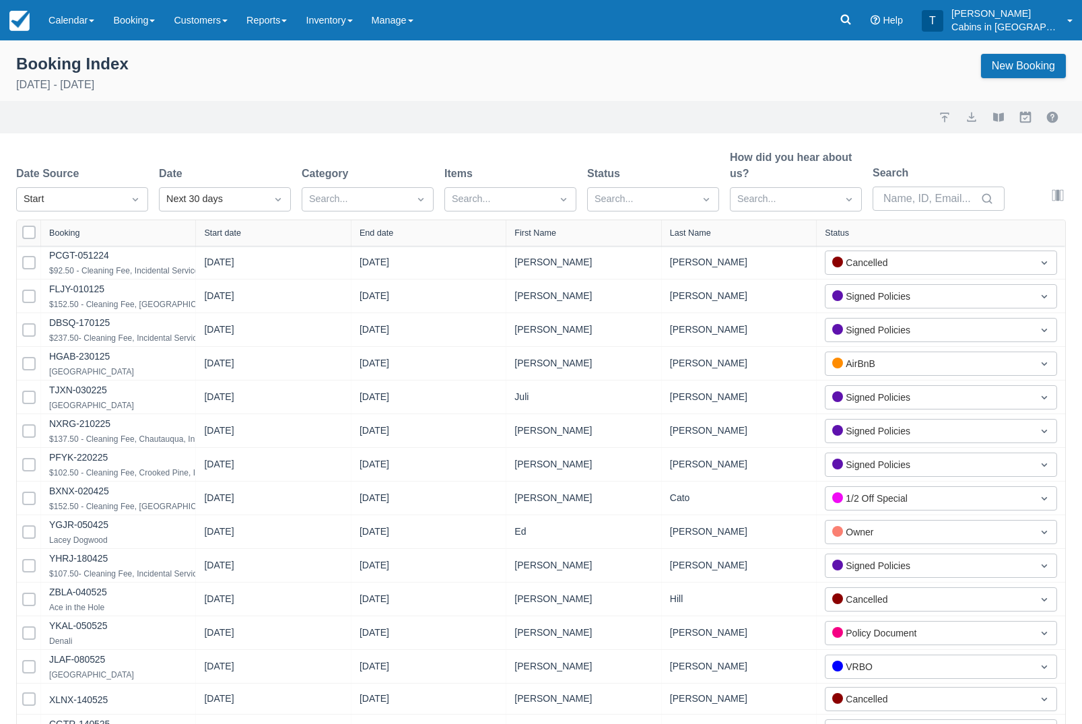
select select "25"
click at [132, 226] on div "Created" at bounding box center [82, 232] width 132 height 26
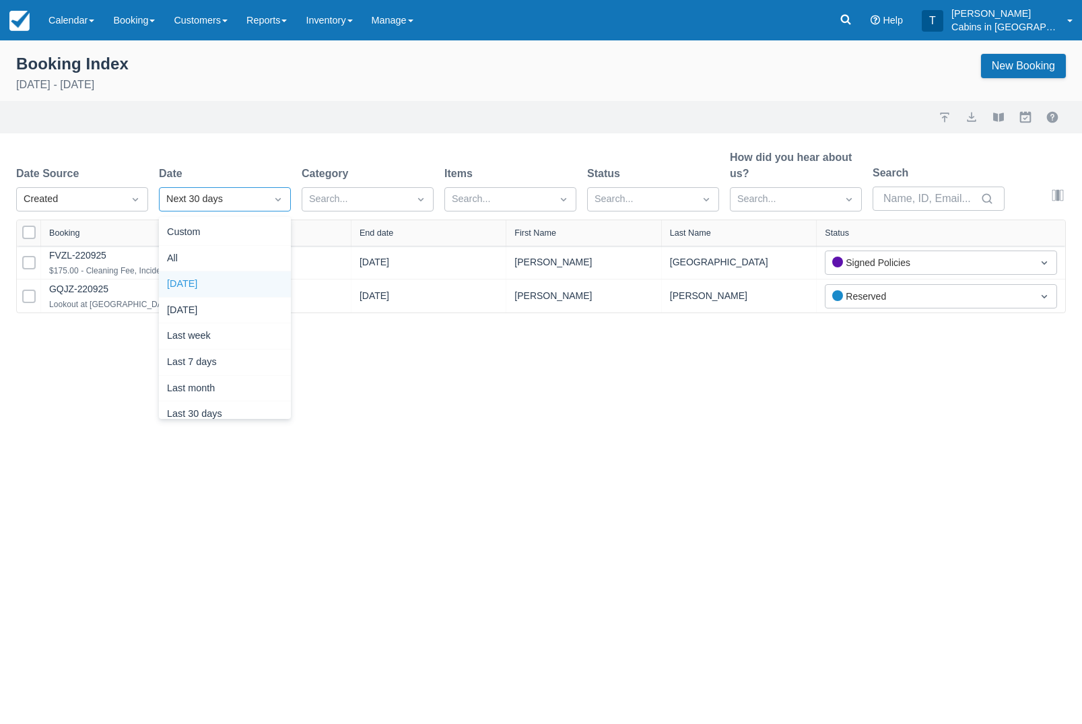
click at [242, 281] on div "[DATE]" at bounding box center [225, 284] width 132 height 26
click at [549, 688] on div "Booking Index [DATE] New Booking Import Export View booklet Myallocator Externa…" at bounding box center [541, 381] width 1082 height 683
